Goal: Navigation & Orientation: Find specific page/section

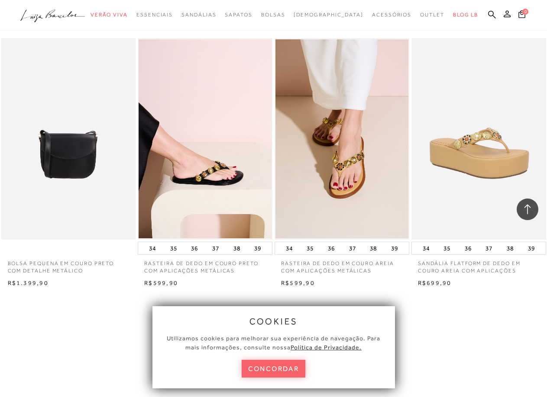
scroll to position [1385, 0]
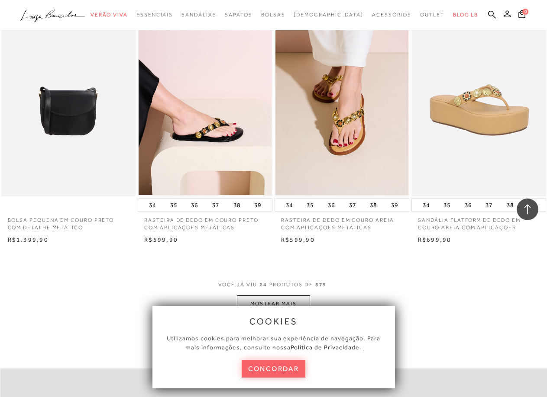
click at [292, 299] on div "cookies Utilizamos cookies para melhorar sua experiência de navegação. Para mai…" at bounding box center [274, 348] width 260 height 100
click at [292, 369] on button "concordar" at bounding box center [274, 369] width 64 height 18
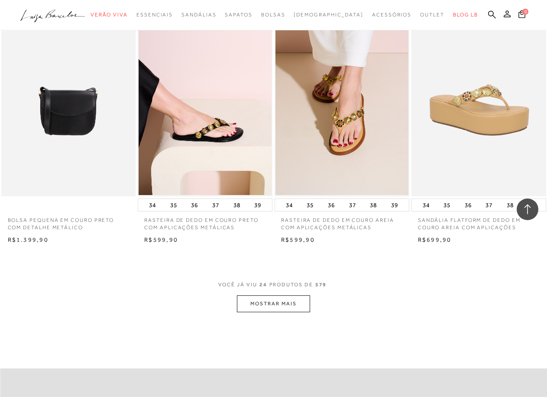
click at [291, 300] on button "MOSTRAR MAIS" at bounding box center [273, 304] width 73 height 17
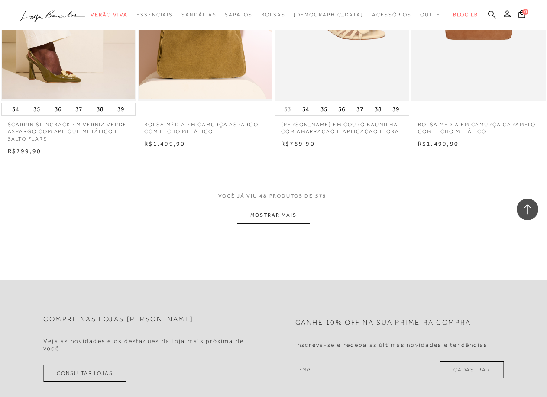
scroll to position [3117, 0]
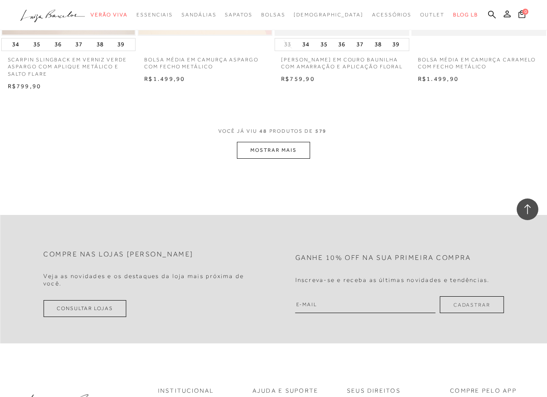
click at [303, 148] on button "MOSTRAR MAIS" at bounding box center [273, 150] width 73 height 17
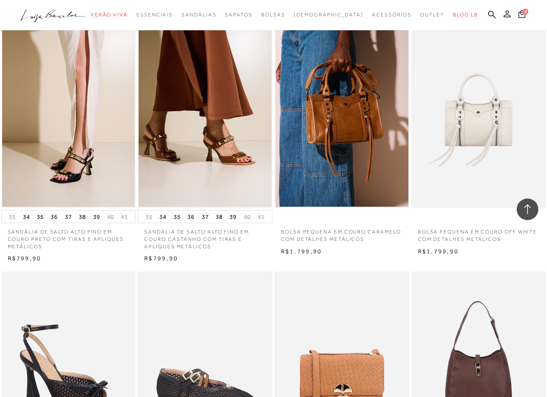
scroll to position [4459, 0]
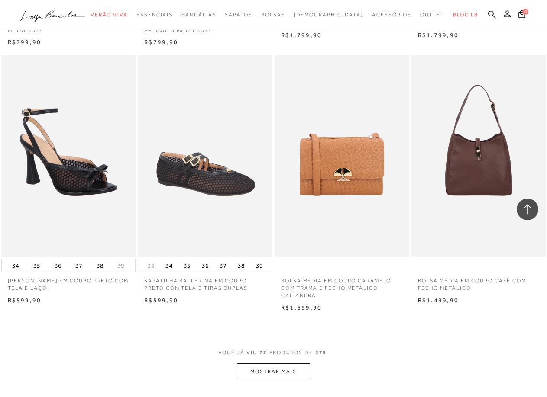
click at [262, 364] on button "MOSTRAR MAIS" at bounding box center [273, 372] width 73 height 17
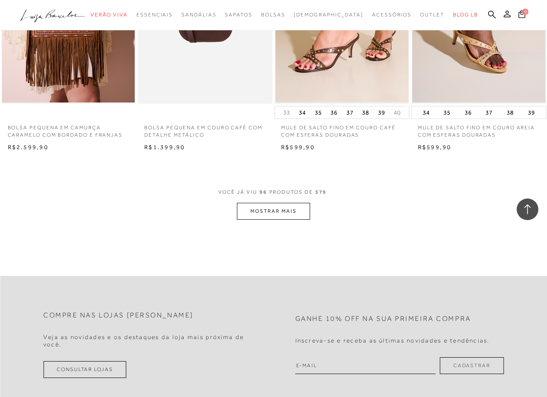
scroll to position [6190, 0]
click at [296, 206] on button "MOSTRAR MAIS" at bounding box center [273, 211] width 73 height 17
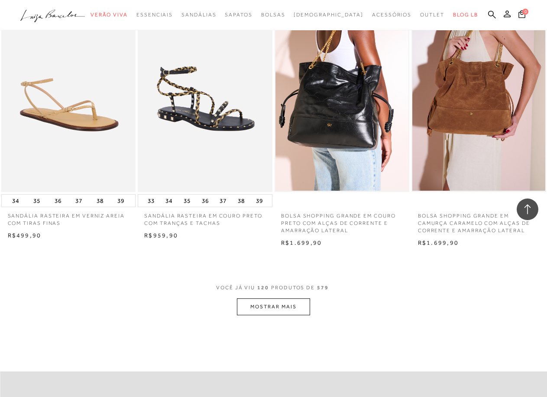
scroll to position [7705, 0]
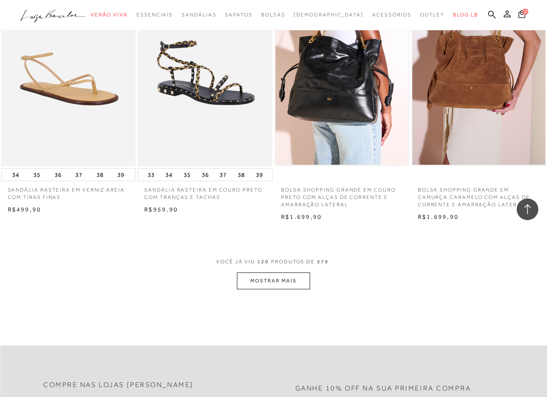
click at [283, 275] on button "MOSTRAR MAIS" at bounding box center [273, 281] width 73 height 17
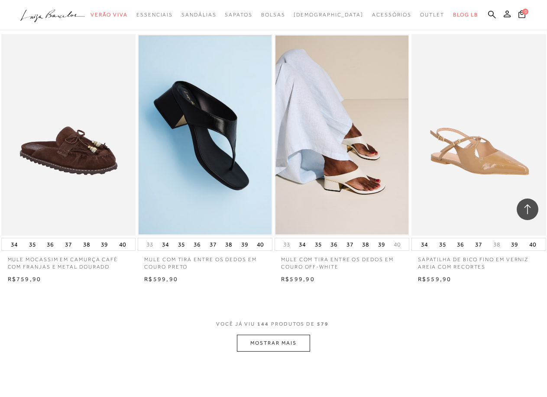
scroll to position [9220, 0]
click at [264, 335] on button "MOSTRAR MAIS" at bounding box center [273, 343] width 73 height 17
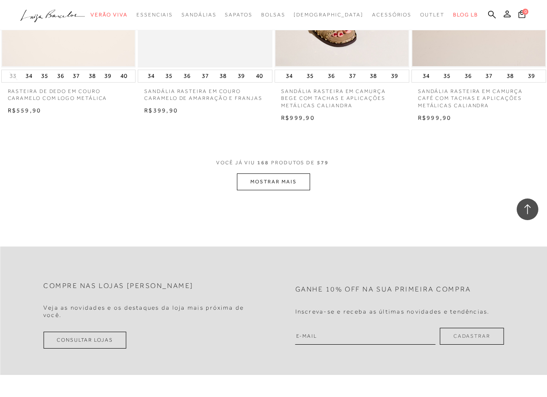
scroll to position [10822, 0]
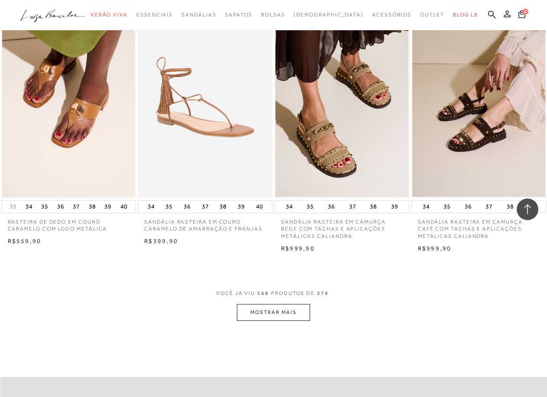
click at [298, 305] on button "MOSTRAR MAIS" at bounding box center [273, 312] width 73 height 17
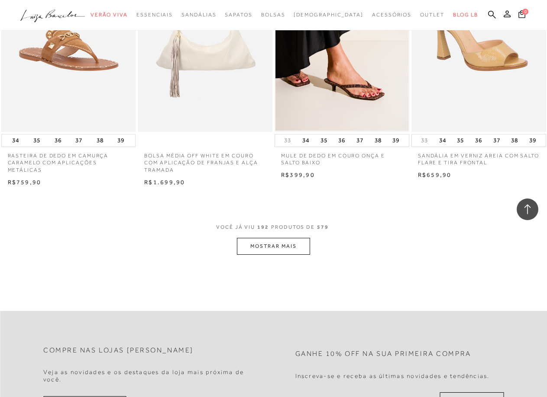
scroll to position [12467, 0]
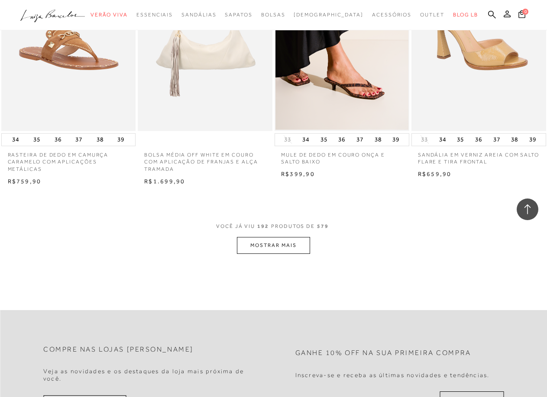
click at [273, 245] on button "MOSTRAR MAIS" at bounding box center [273, 245] width 73 height 17
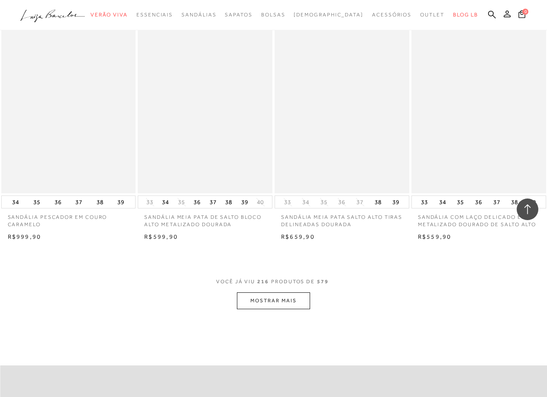
scroll to position [14069, 0]
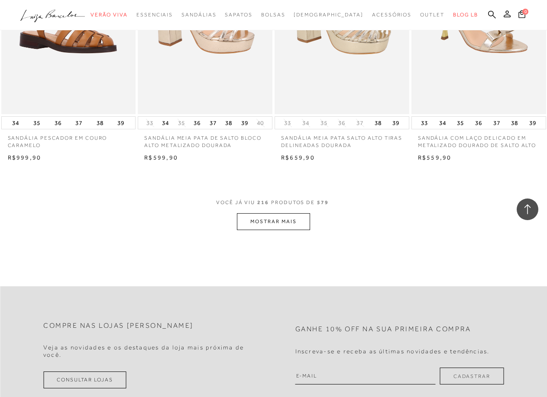
click at [290, 213] on button "MOSTRAR MAIS" at bounding box center [273, 221] width 73 height 17
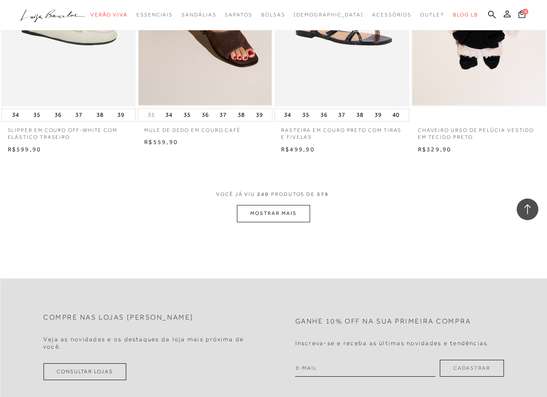
scroll to position [15670, 0]
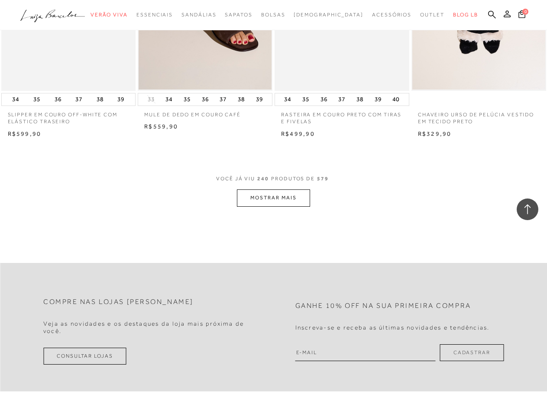
click at [271, 193] on button "MOSTRAR MAIS" at bounding box center [273, 198] width 73 height 17
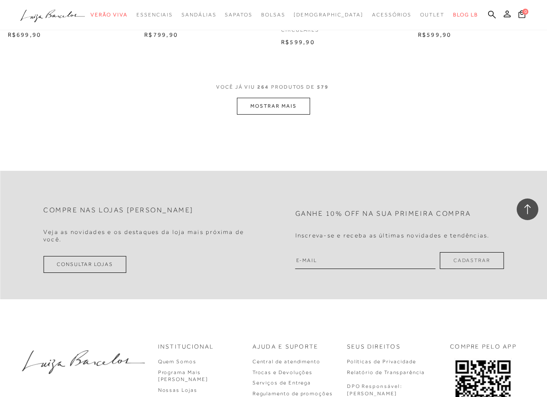
scroll to position [17359, 0]
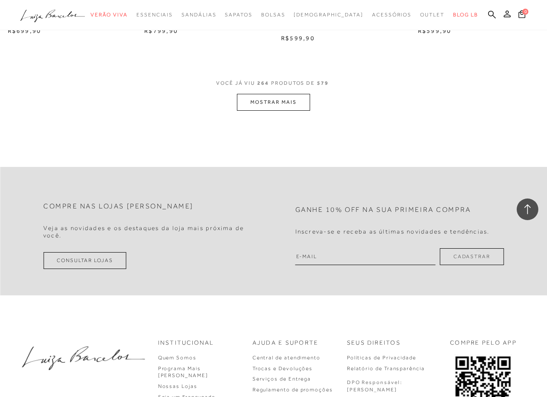
click at [302, 94] on button "MOSTRAR MAIS" at bounding box center [273, 102] width 73 height 17
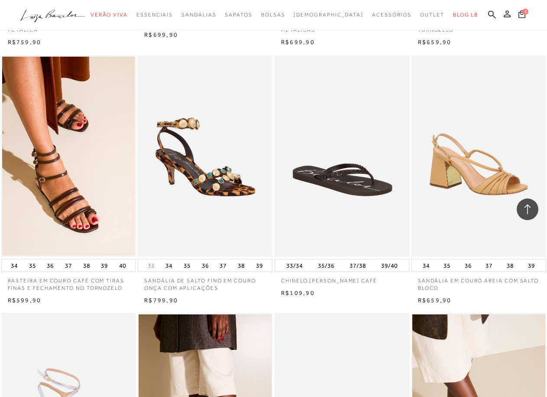
scroll to position [18051, 0]
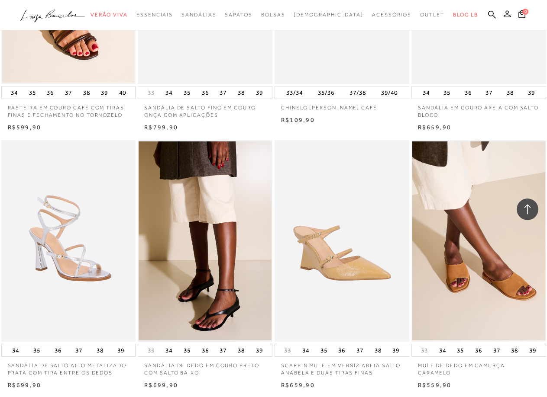
click at [530, 206] on icon at bounding box center [527, 209] width 11 height 11
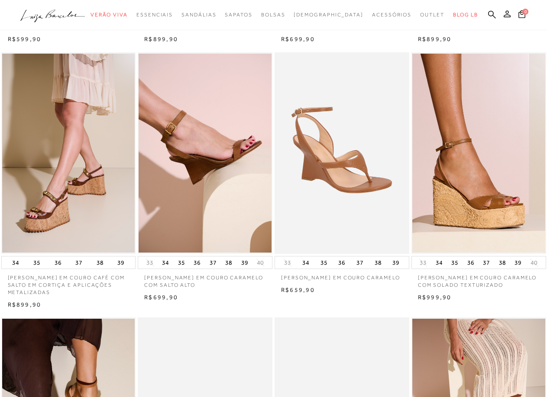
scroll to position [0, 0]
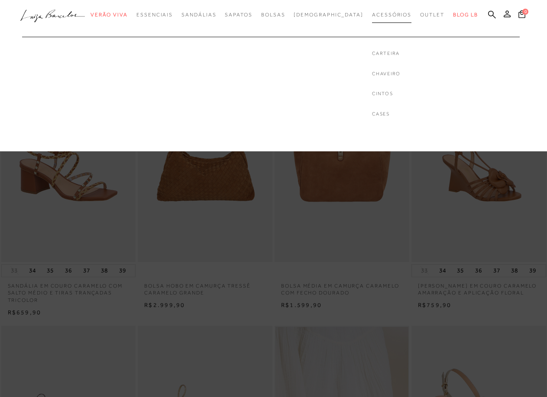
click at [372, 14] on span "Acessórios" at bounding box center [391, 15] width 39 height 6
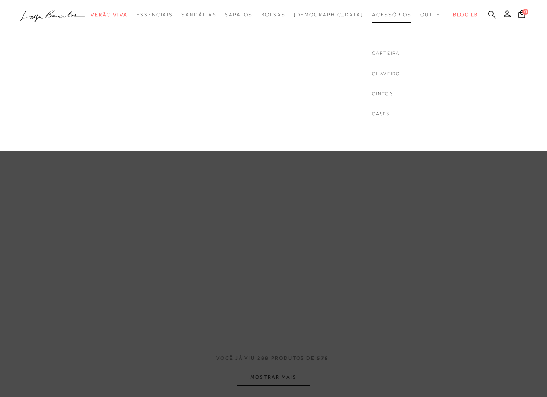
click at [372, 15] on span "Acessórios" at bounding box center [391, 15] width 39 height 6
